Goal: Find specific page/section: Find specific page/section

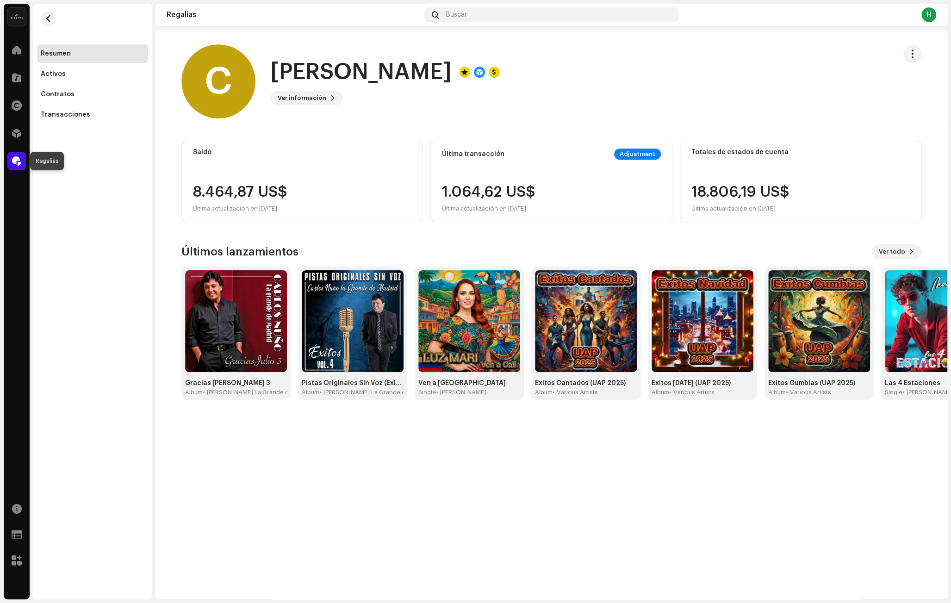
click at [12, 157] on div at bounding box center [16, 161] width 19 height 19
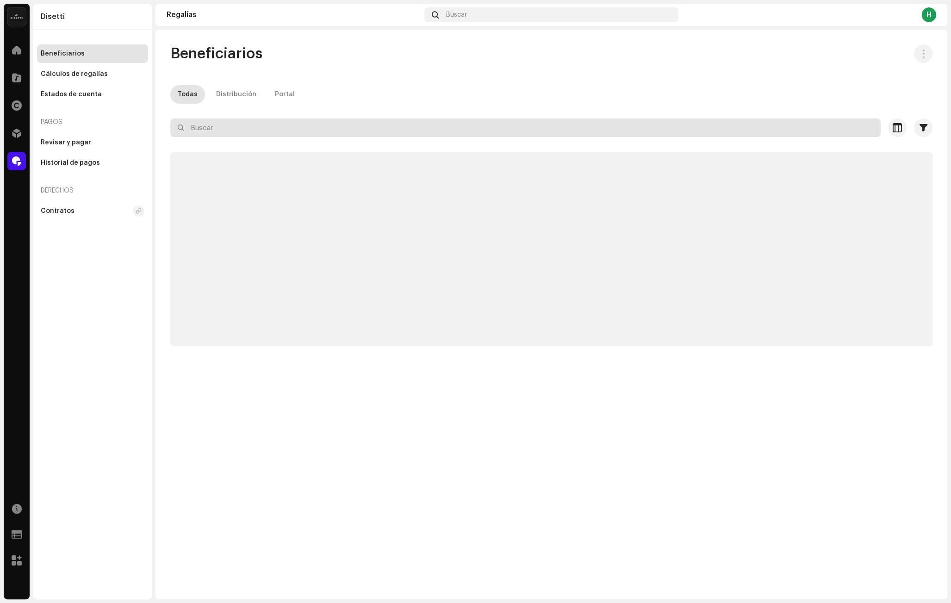
click at [241, 119] on input "text" at bounding box center [525, 127] width 710 height 19
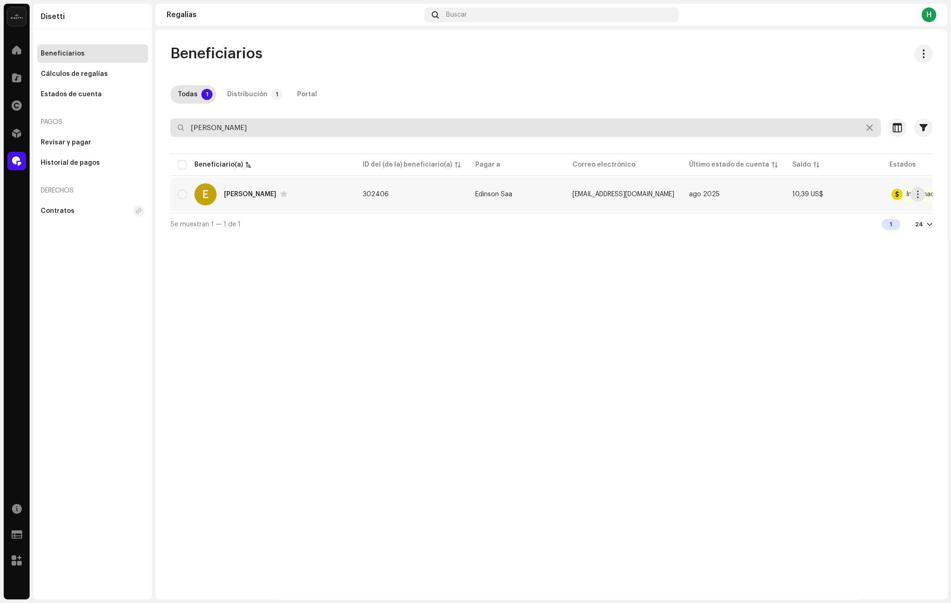
type input "[PERSON_NAME]"
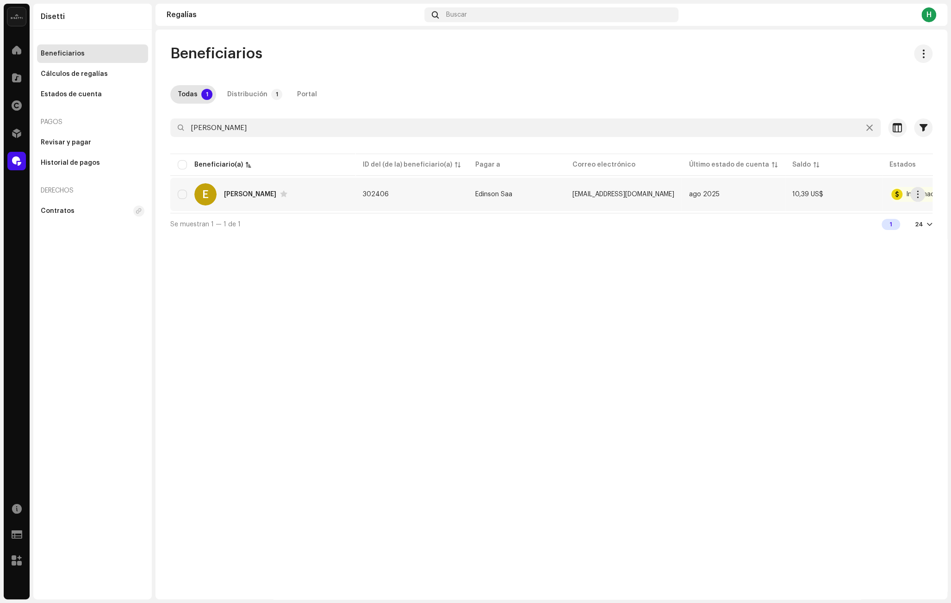
click at [436, 199] on td "302406" at bounding box center [411, 194] width 112 height 33
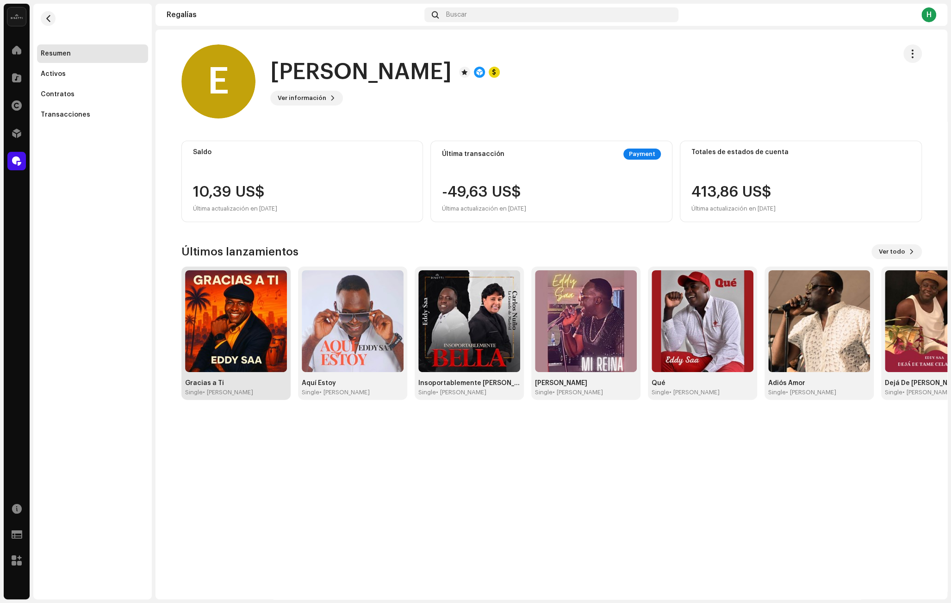
click at [234, 332] on img at bounding box center [236, 321] width 102 height 102
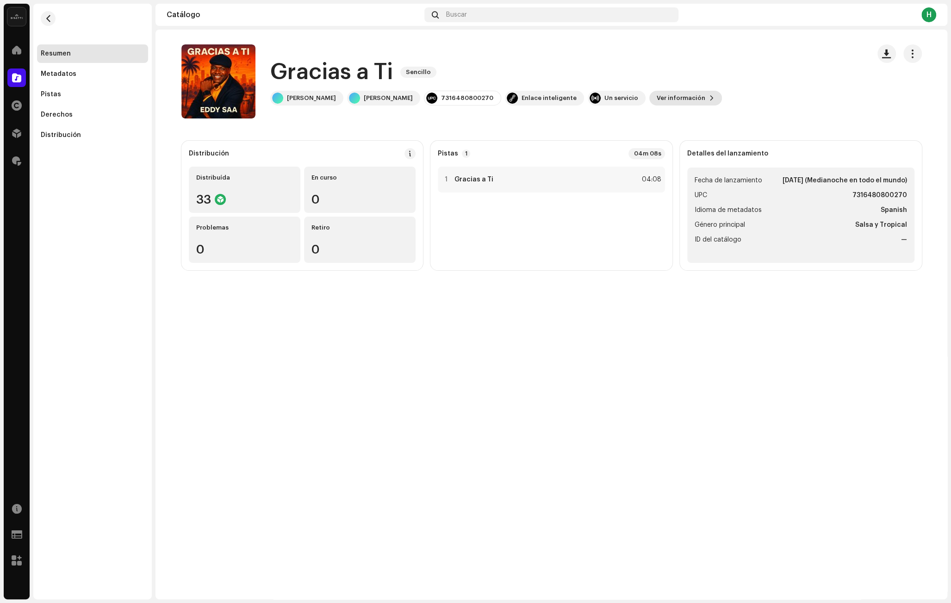
click at [657, 92] on span "Ver información" at bounding box center [681, 98] width 49 height 19
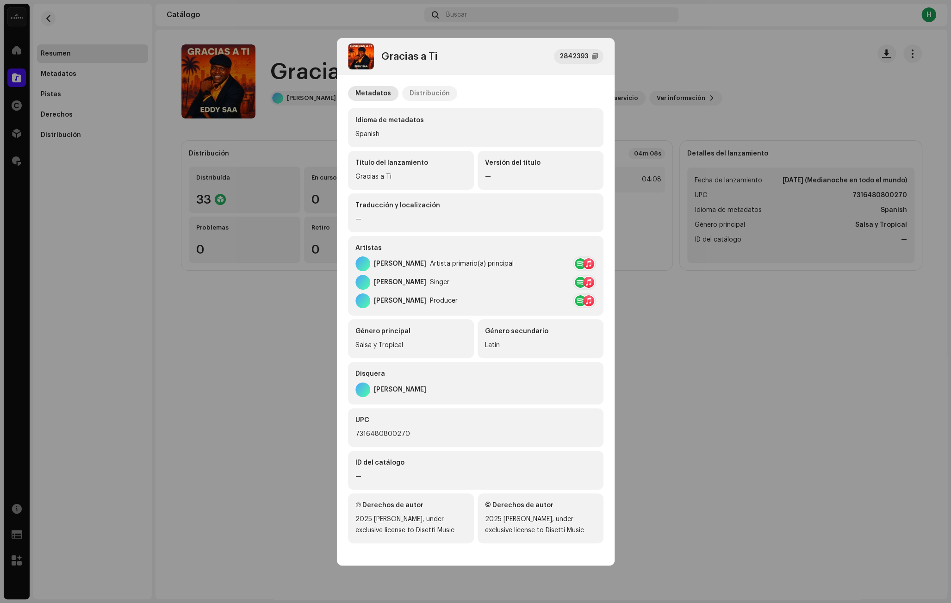
click at [422, 90] on div "Distribución" at bounding box center [430, 93] width 40 height 15
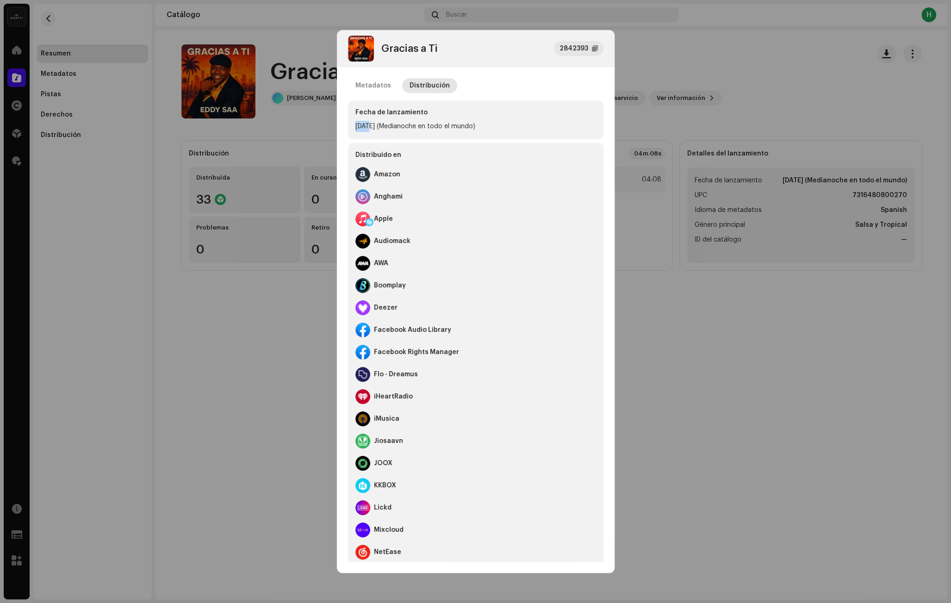
drag, startPoint x: 367, startPoint y: 126, endPoint x: 485, endPoint y: 119, distance: 118.2
click at [485, 119] on div "Fecha de lanzamiento [DATE] (Medianoche en todo el mundo)" at bounding box center [475, 119] width 255 height 39
click at [484, 126] on div "[DATE] (Medianoche en todo el mundo)" at bounding box center [475, 126] width 241 height 11
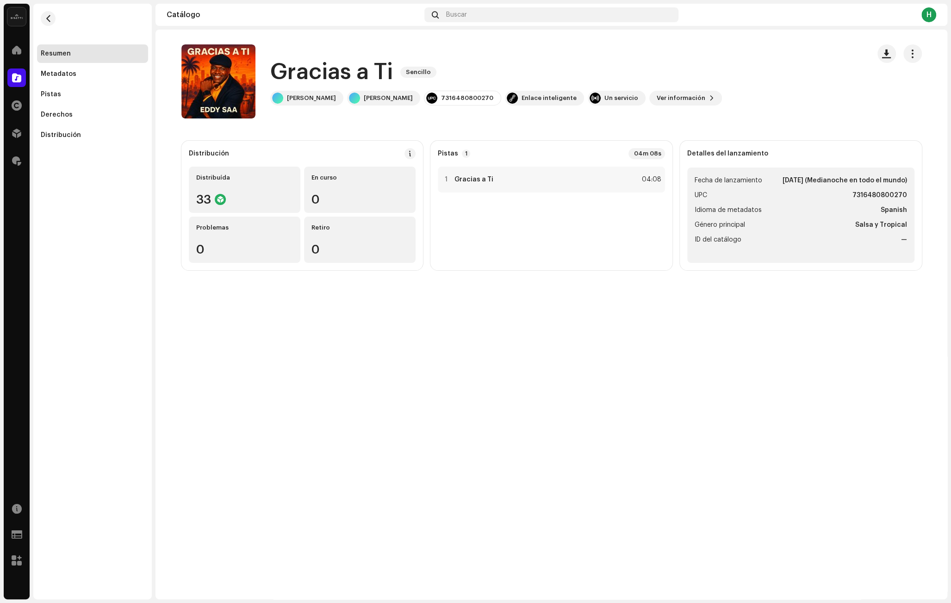
click at [170, 142] on div "Gracias a Ti 2842393 Metadatos Distribución Fecha de lanzamiento [DATE] (Median…" at bounding box center [475, 301] width 951 height 603
click at [82, 109] on div "Derechos" at bounding box center [92, 115] width 111 height 19
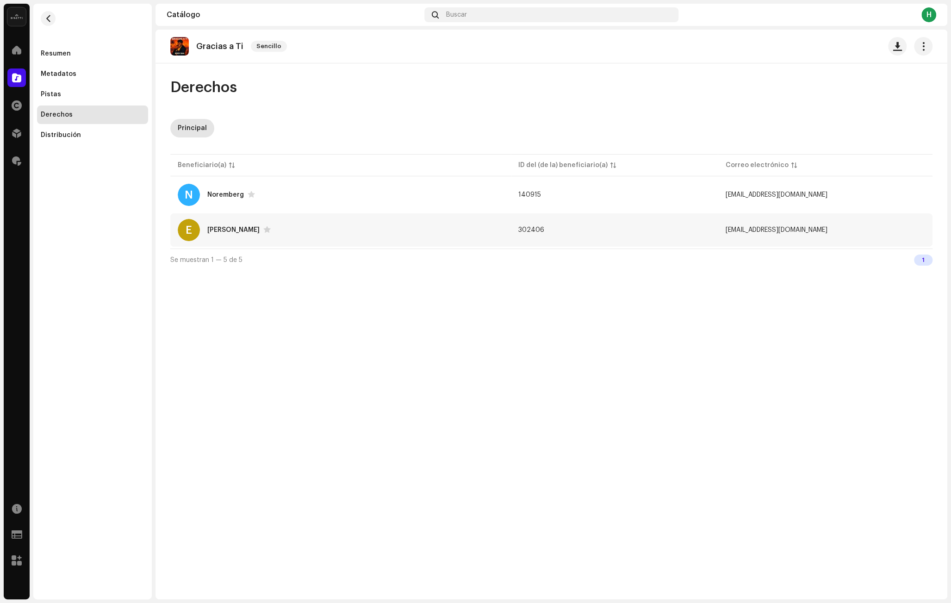
click at [365, 233] on div "E [PERSON_NAME]" at bounding box center [341, 230] width 326 height 22
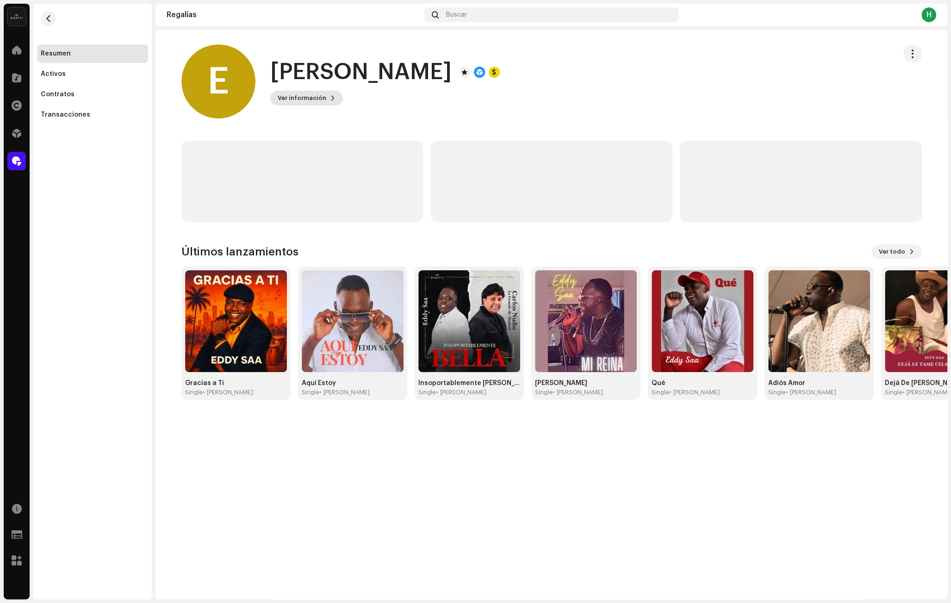
click at [317, 93] on span "Ver información" at bounding box center [302, 98] width 49 height 19
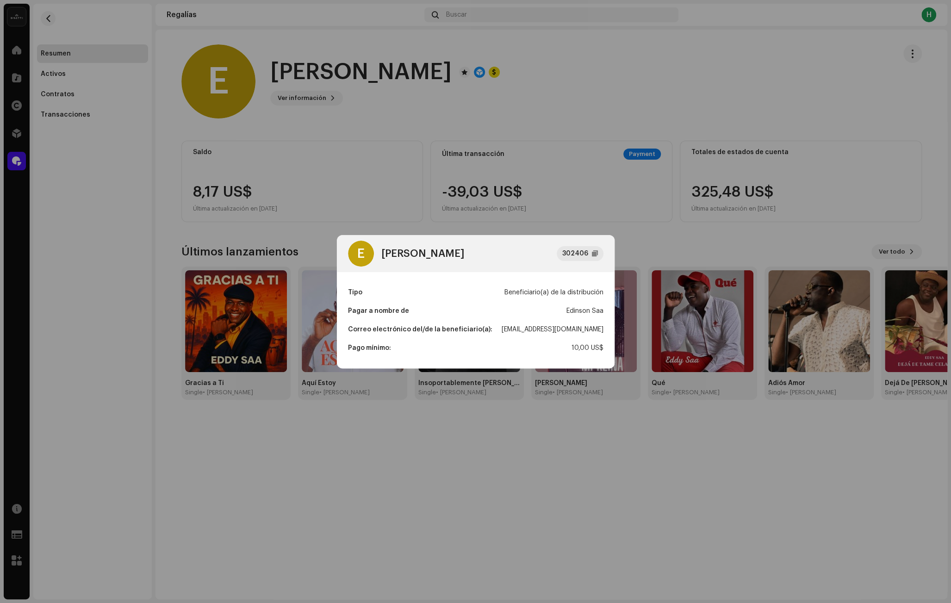
click at [569, 333] on div "[EMAIL_ADDRESS][DOMAIN_NAME]" at bounding box center [553, 329] width 102 height 19
copy div "[EMAIL_ADDRESS][DOMAIN_NAME]"
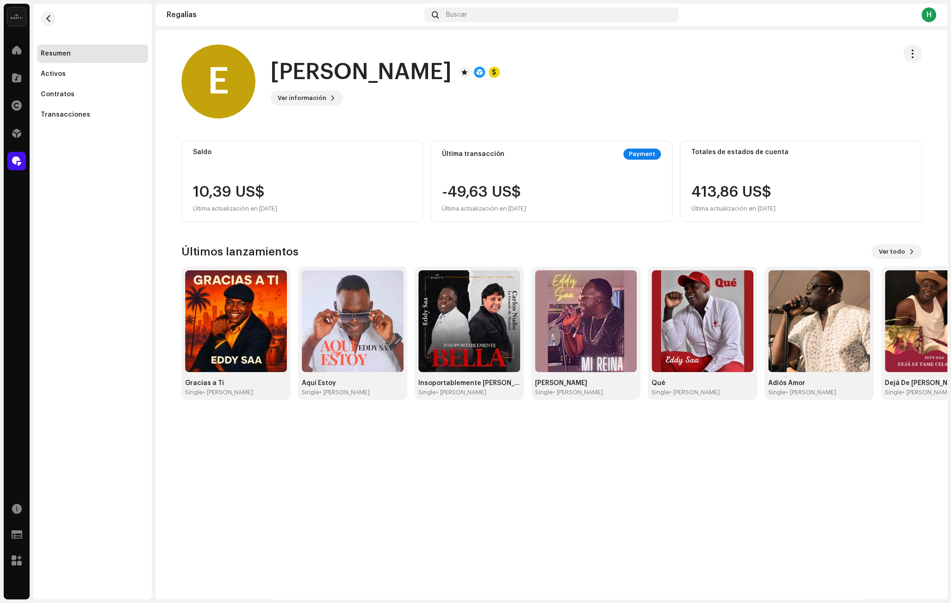
click at [263, 125] on div "E [PERSON_NAME] 302406 Tipo Beneficiario(a) de la distribución Pagar a nombre d…" at bounding box center [475, 301] width 951 height 603
click at [7, 161] on div at bounding box center [16, 161] width 19 height 19
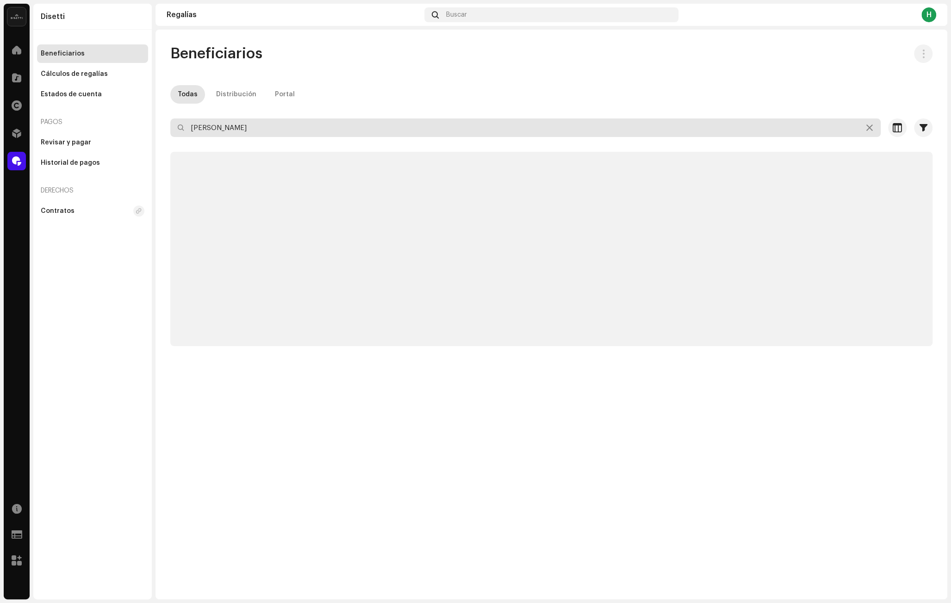
click at [280, 125] on input "[PERSON_NAME]" at bounding box center [525, 127] width 710 height 19
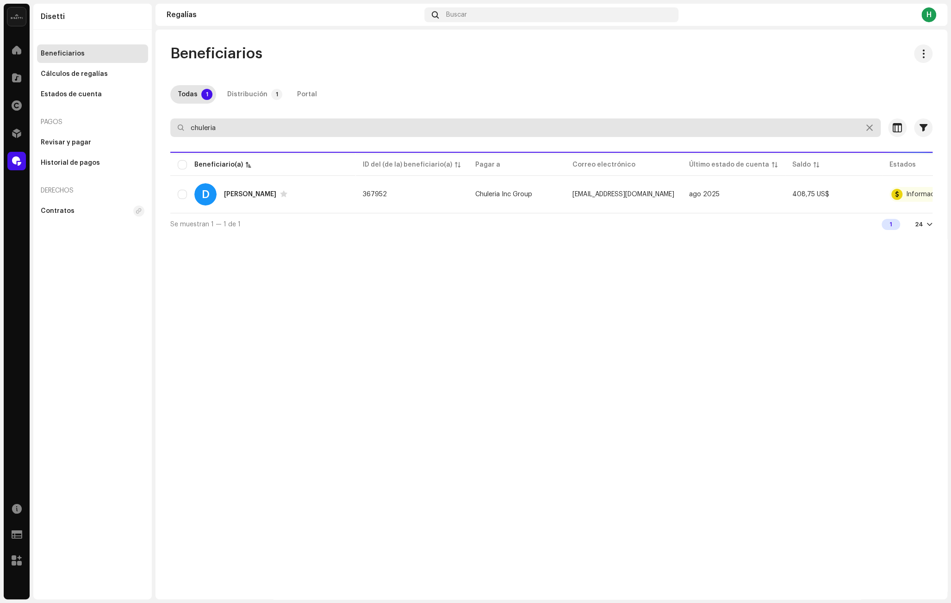
type input "chuleria"
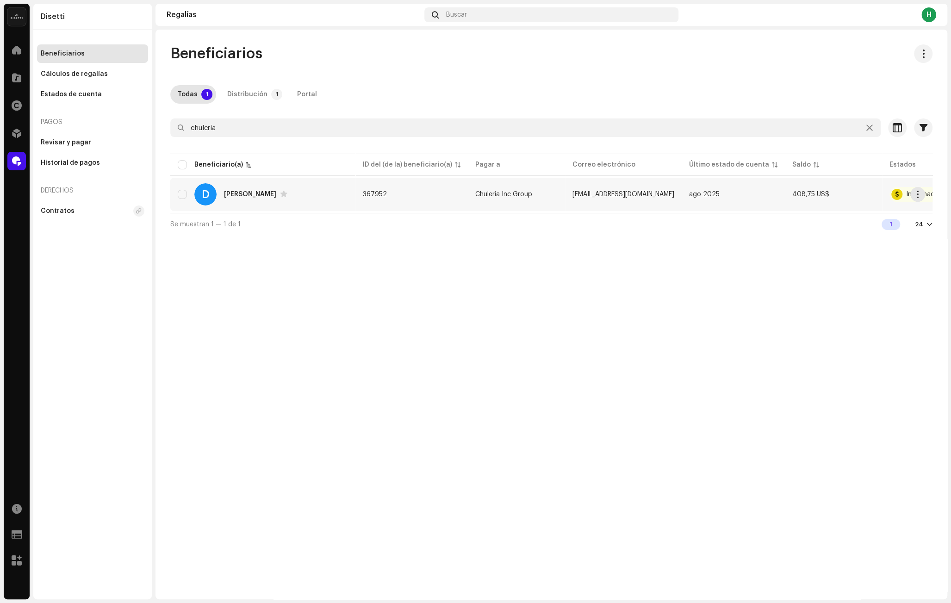
click at [313, 200] on div "D [PERSON_NAME]" at bounding box center [263, 194] width 170 height 22
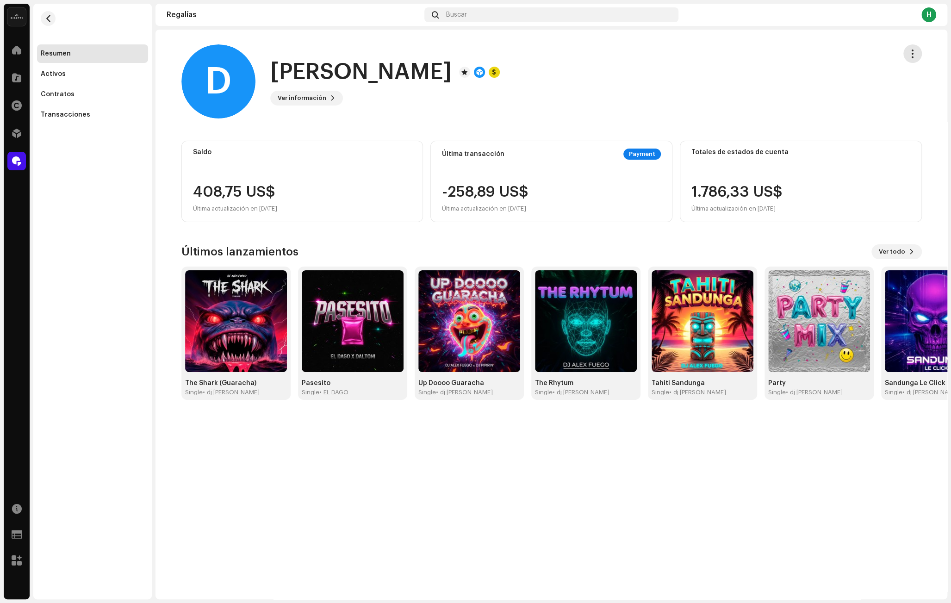
click at [906, 56] on button "button" at bounding box center [912, 53] width 19 height 19
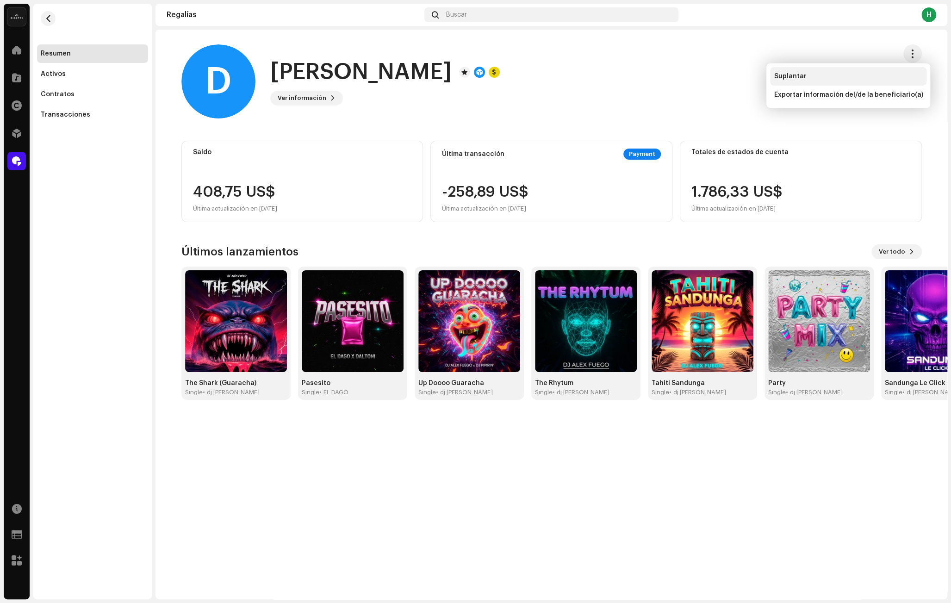
click at [852, 76] on div "Suplantar" at bounding box center [848, 76] width 149 height 7
